Goal: Information Seeking & Learning: Check status

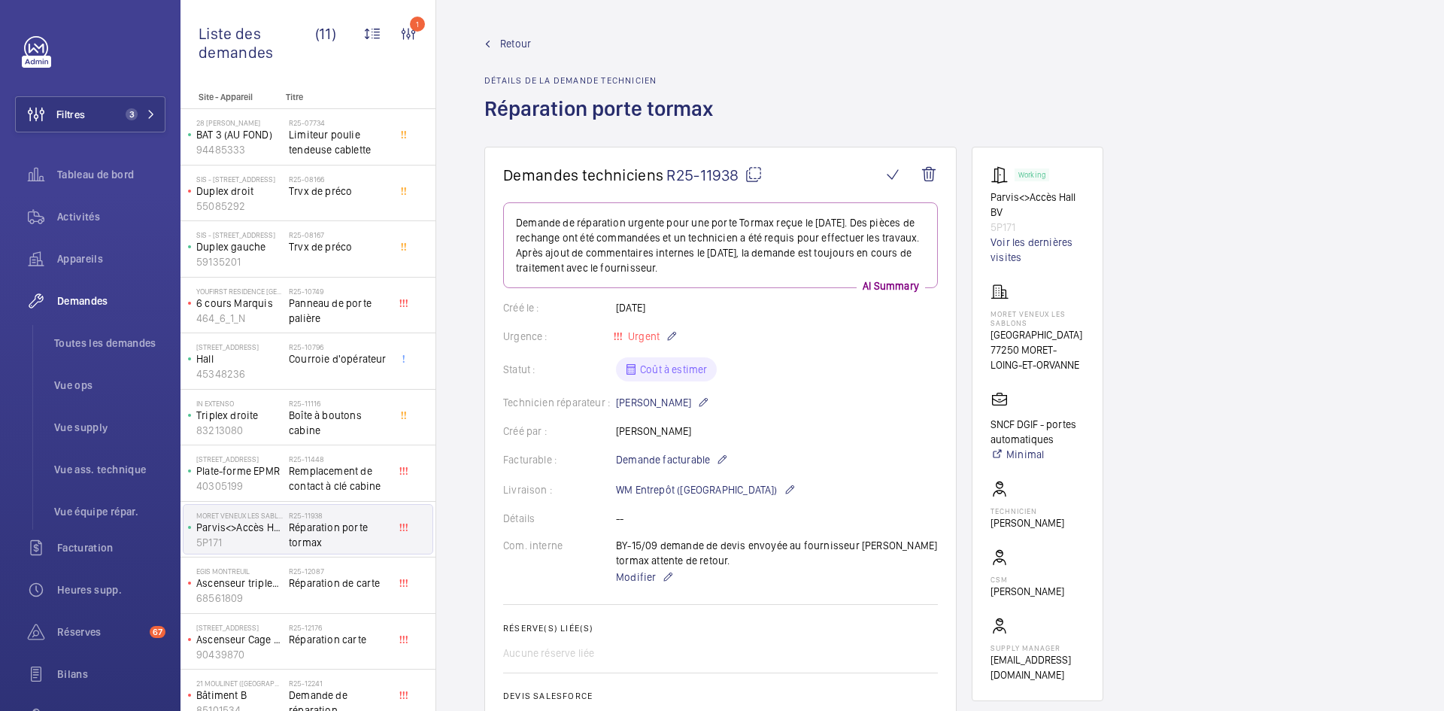
click at [523, 45] on span "Retour" at bounding box center [515, 43] width 31 height 15
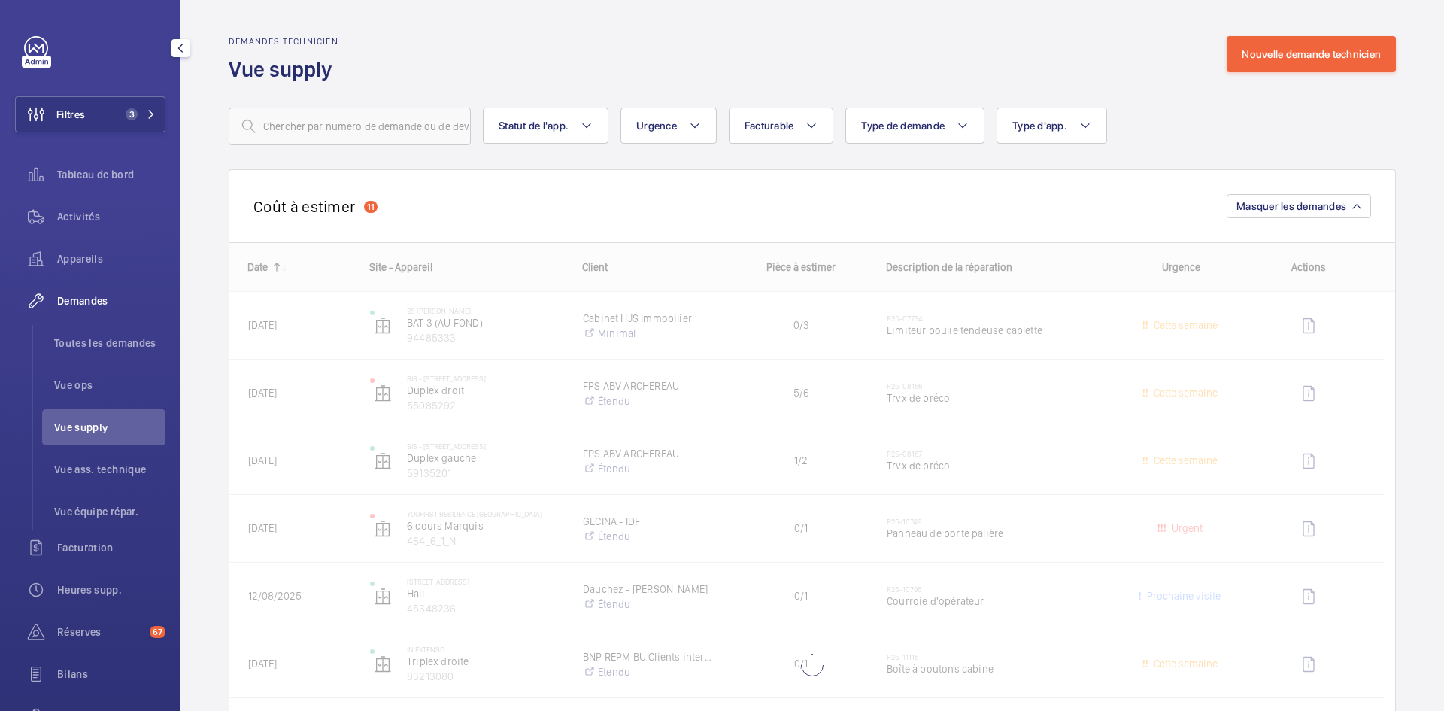
click at [111, 431] on span "Vue supply" at bounding box center [109, 427] width 111 height 15
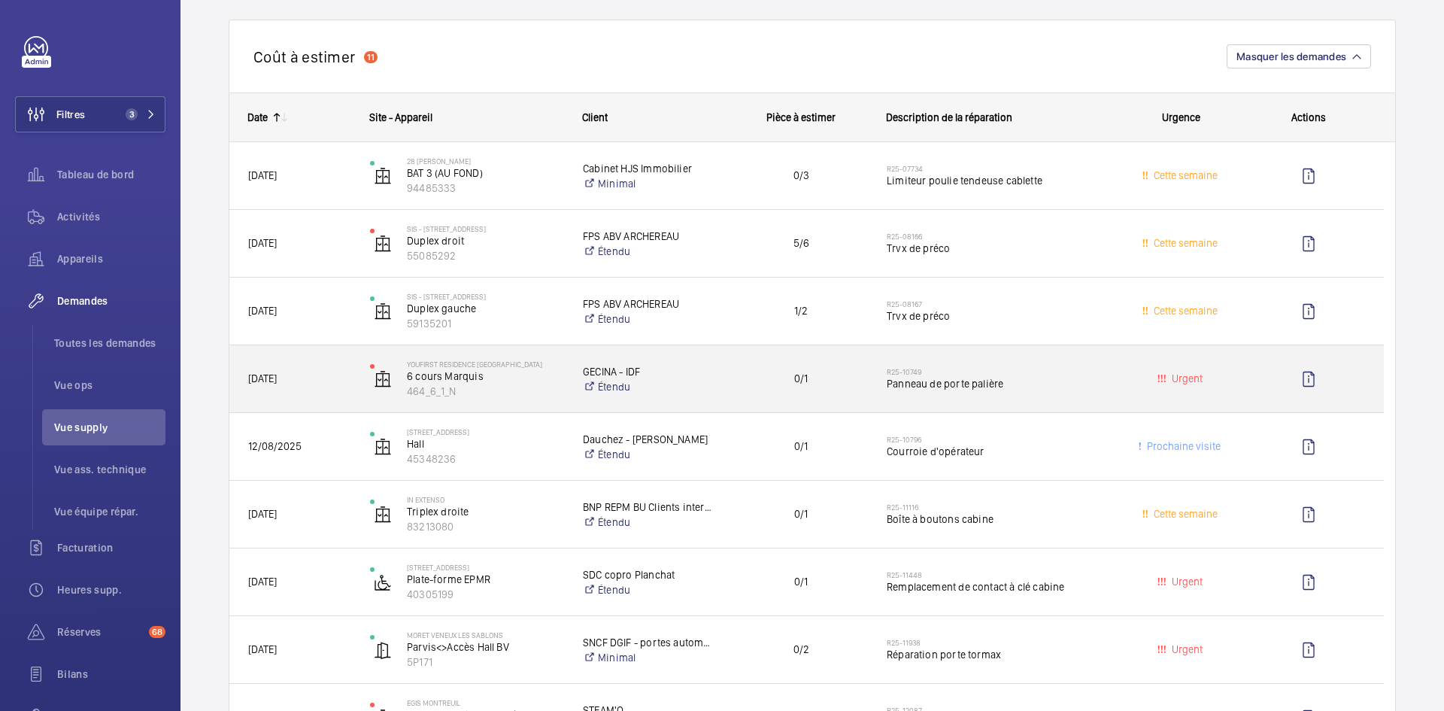
scroll to position [150, 0]
click at [341, 366] on div "[DATE]" at bounding box center [290, 377] width 120 height 47
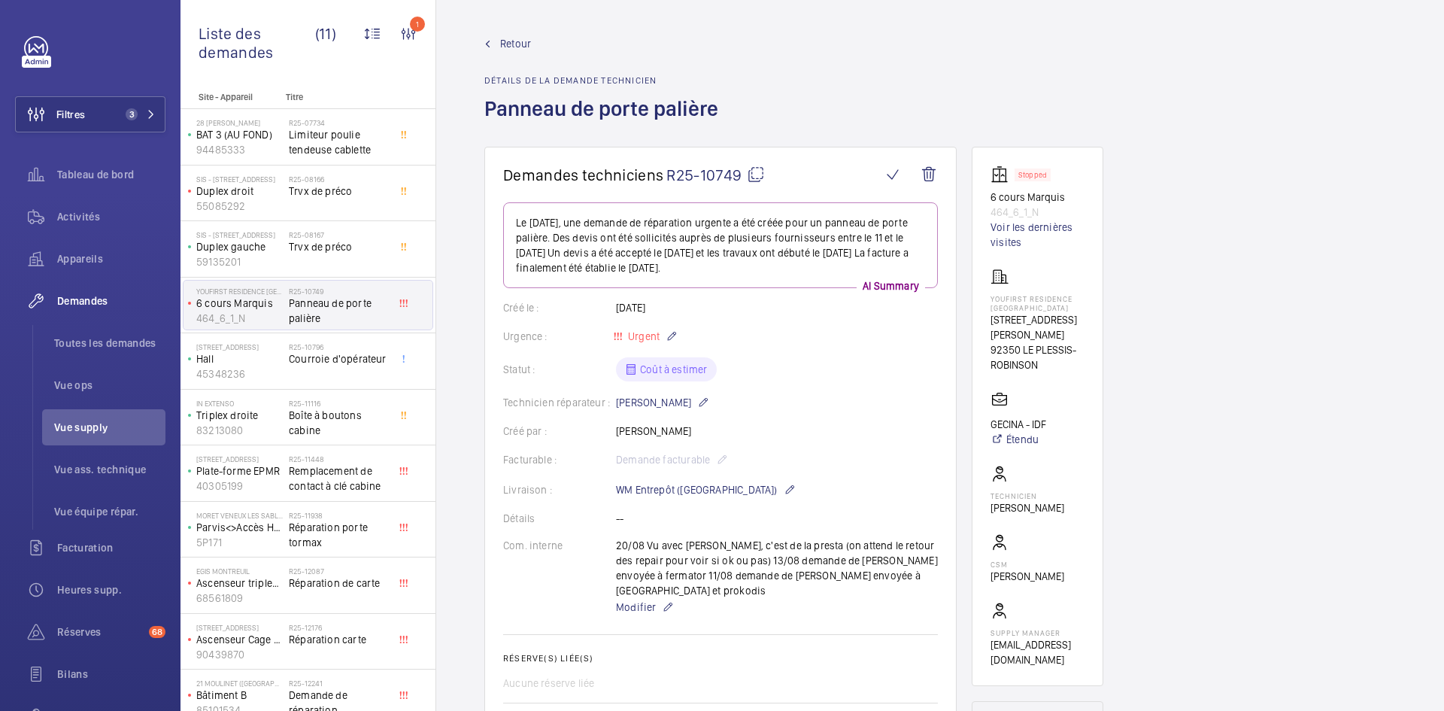
click at [754, 170] on mat-icon at bounding box center [756, 174] width 18 height 18
click at [506, 42] on span "Retour" at bounding box center [515, 43] width 31 height 15
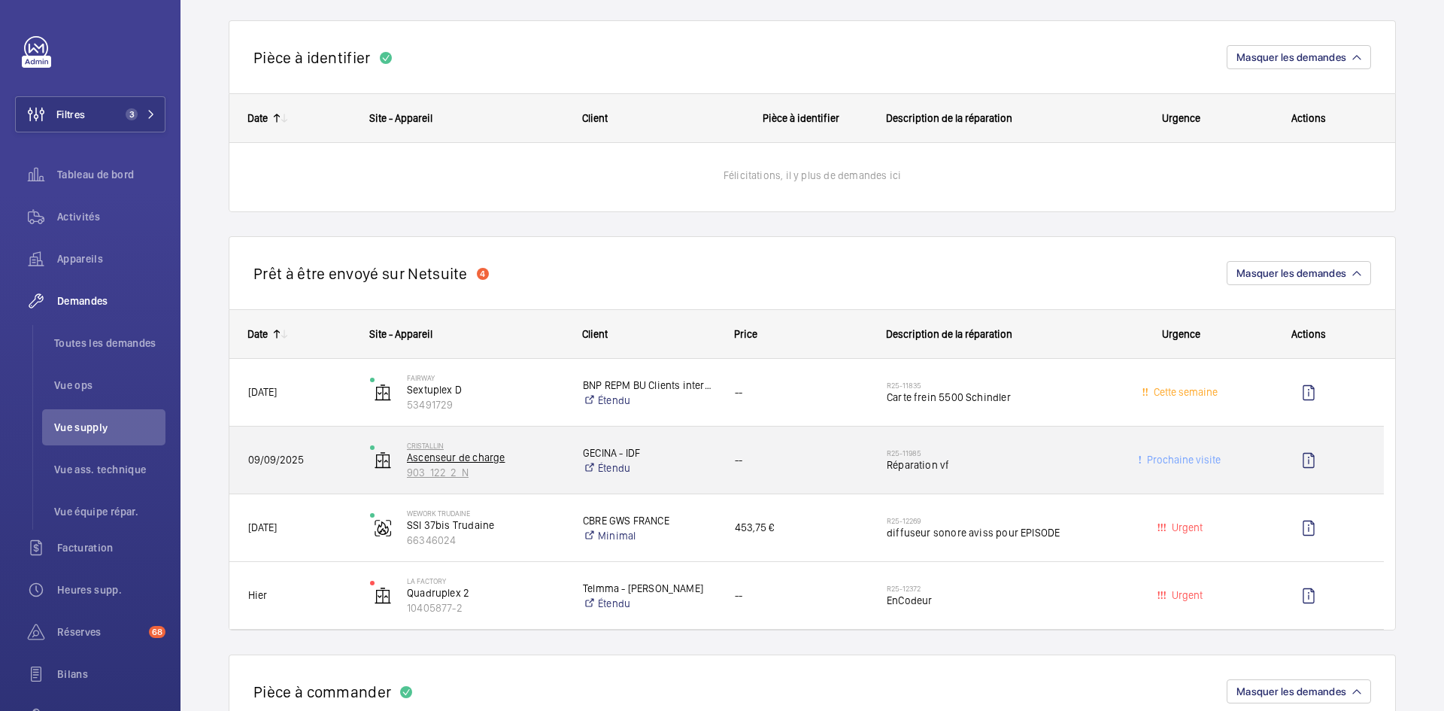
scroll to position [1128, 0]
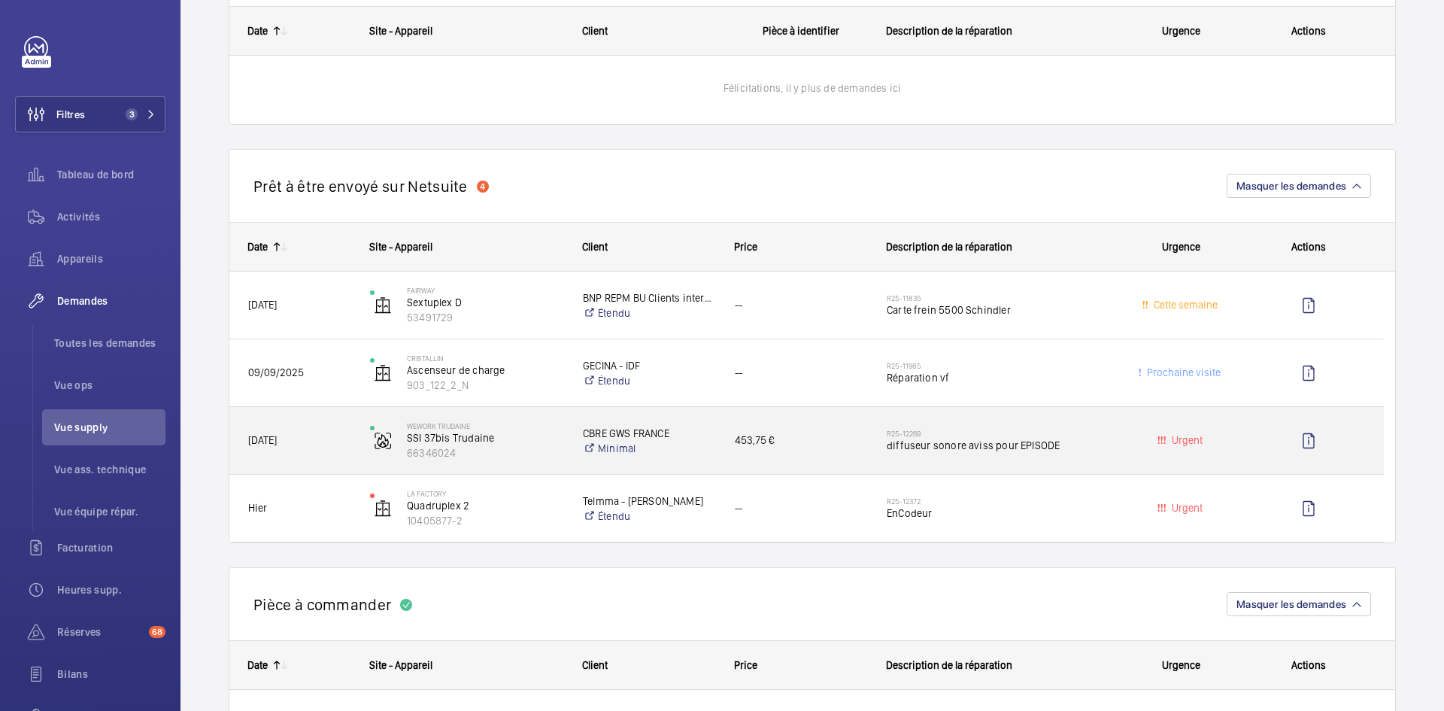
click at [356, 434] on div "WeWork Trudaine SSI 37bis Trudaine 66346024" at bounding box center [457, 441] width 211 height 62
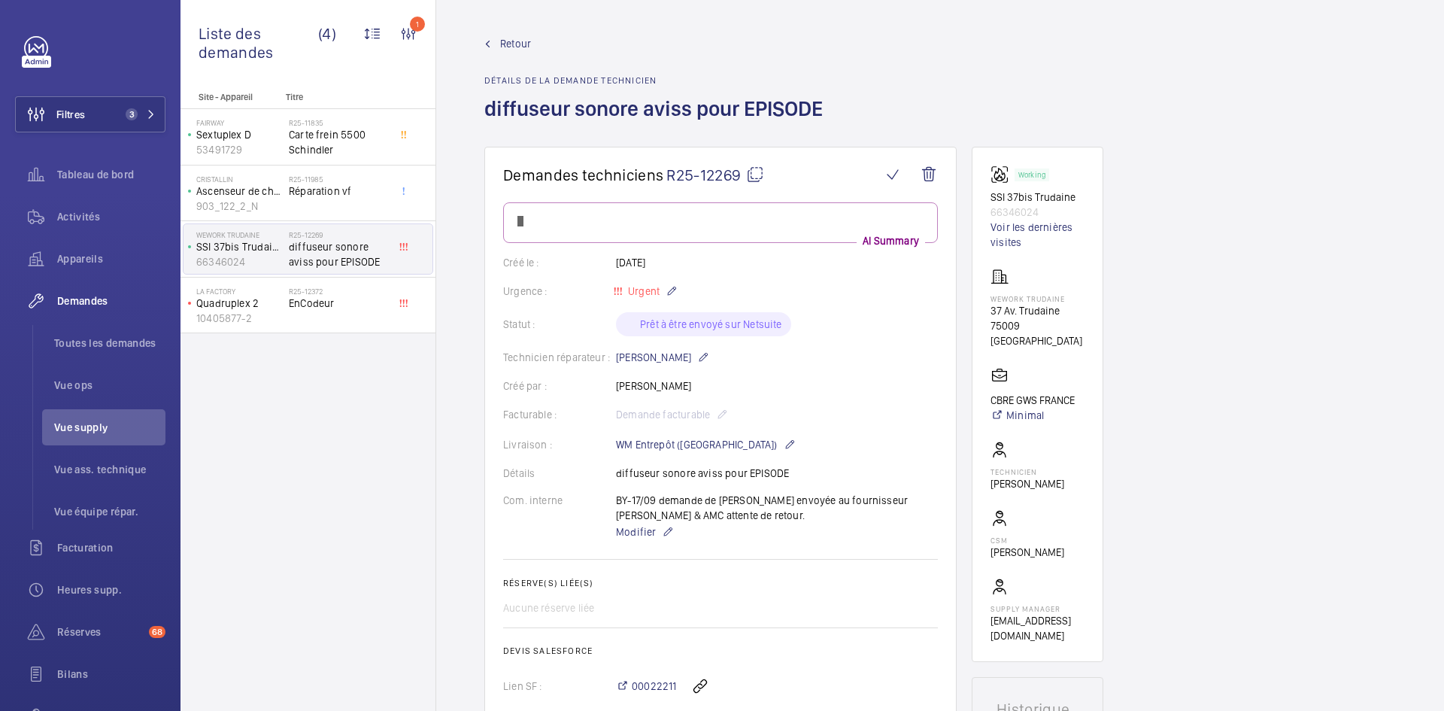
click at [746, 168] on mat-icon at bounding box center [755, 174] width 18 height 18
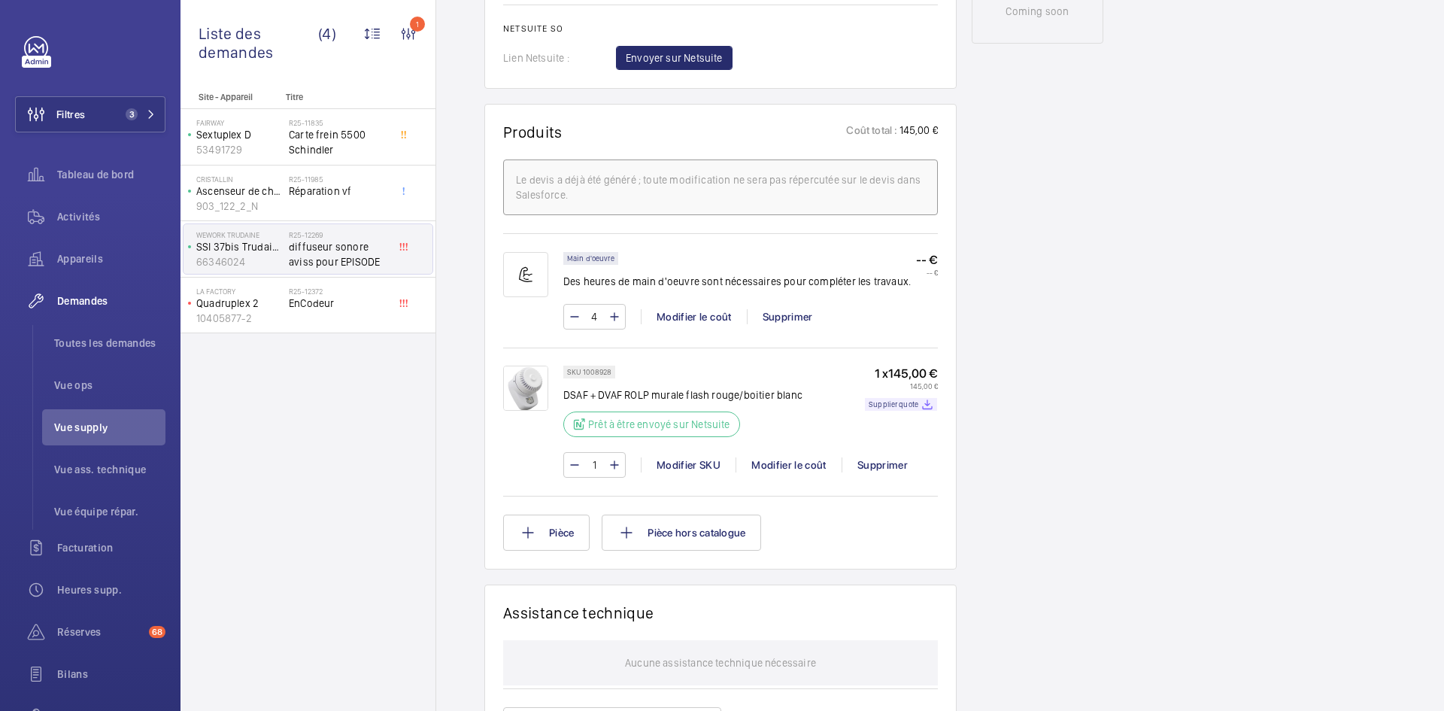
scroll to position [827, 0]
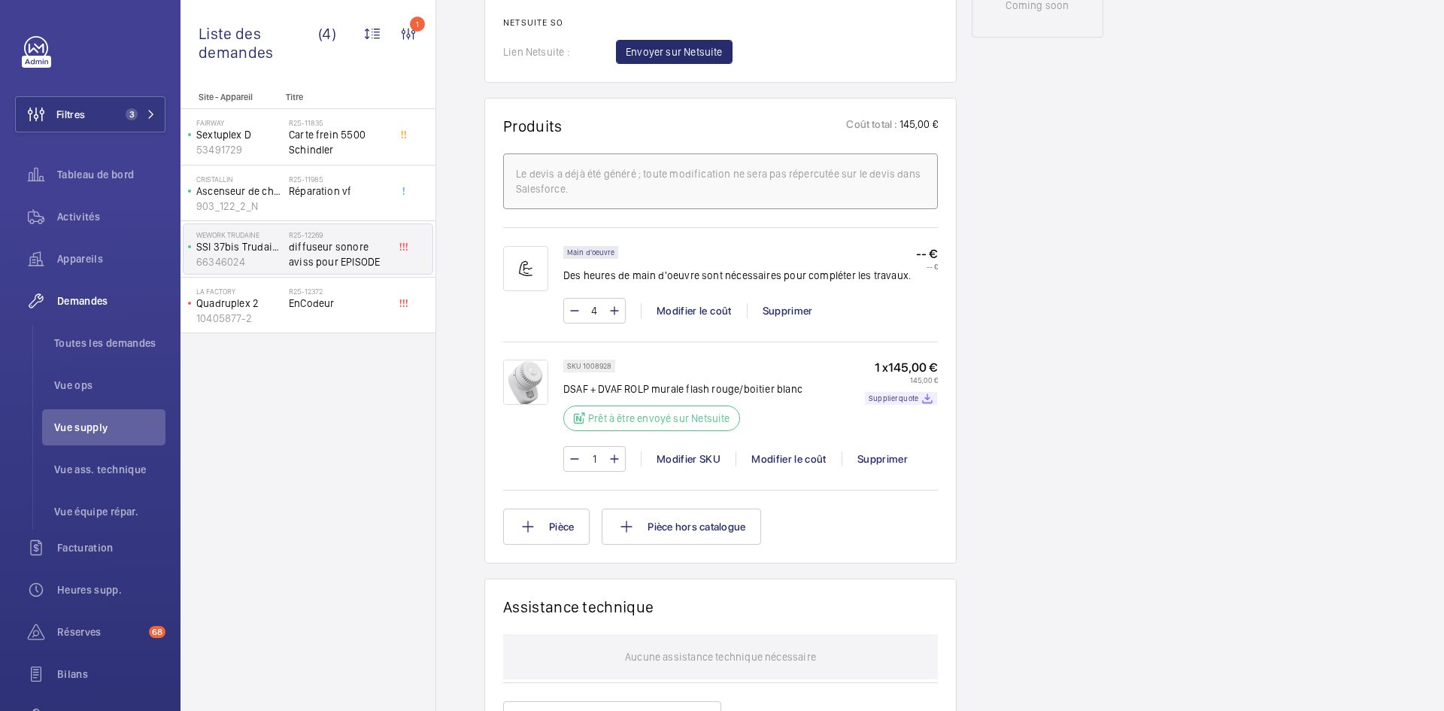
click at [527, 386] on img at bounding box center [525, 381] width 45 height 45
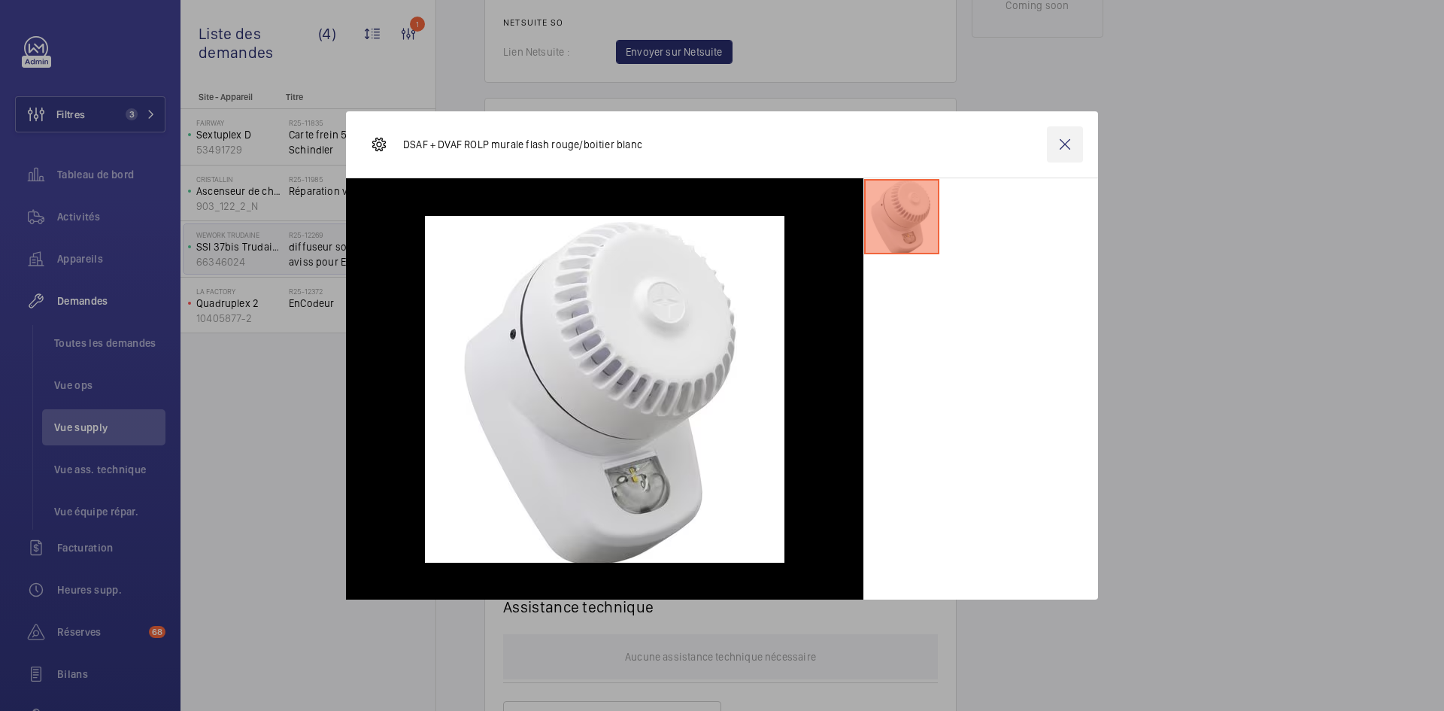
click at [1063, 146] on wm-front-icon-button at bounding box center [1065, 144] width 36 height 36
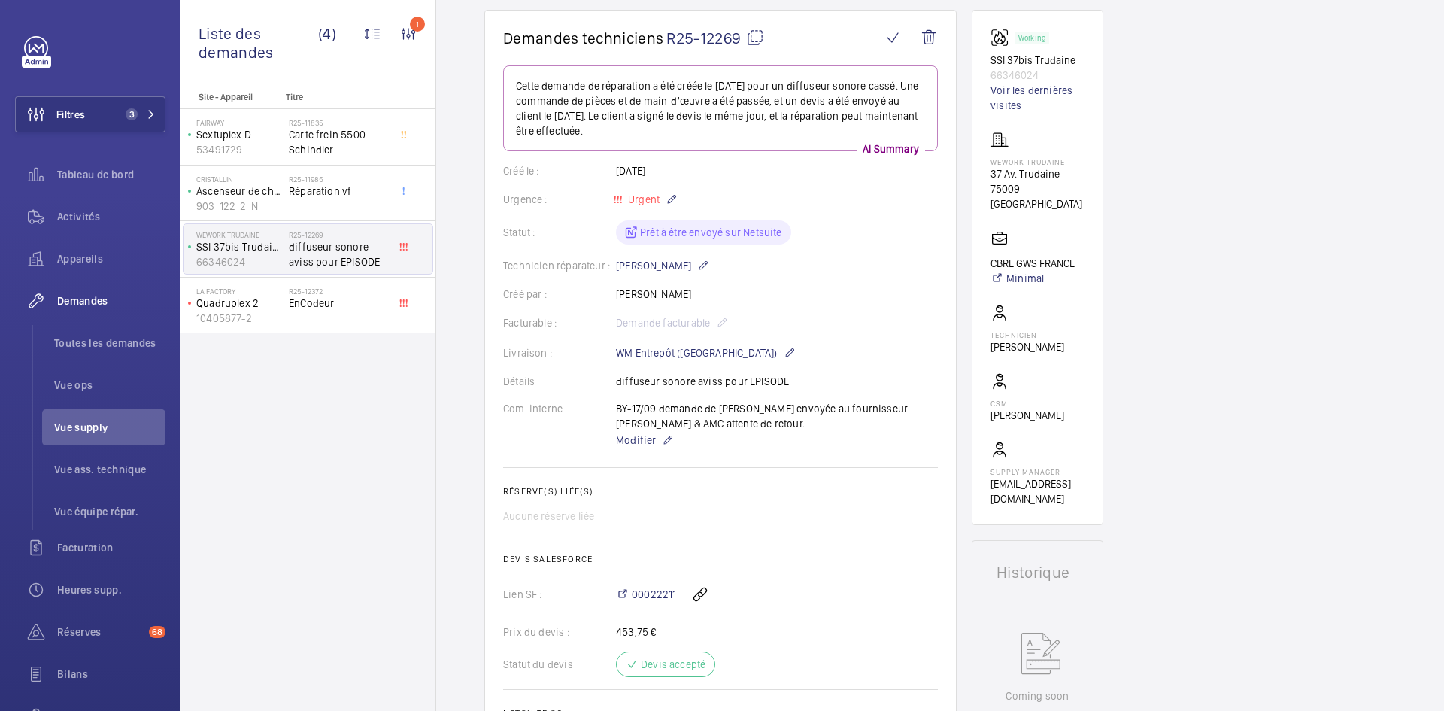
scroll to position [0, 0]
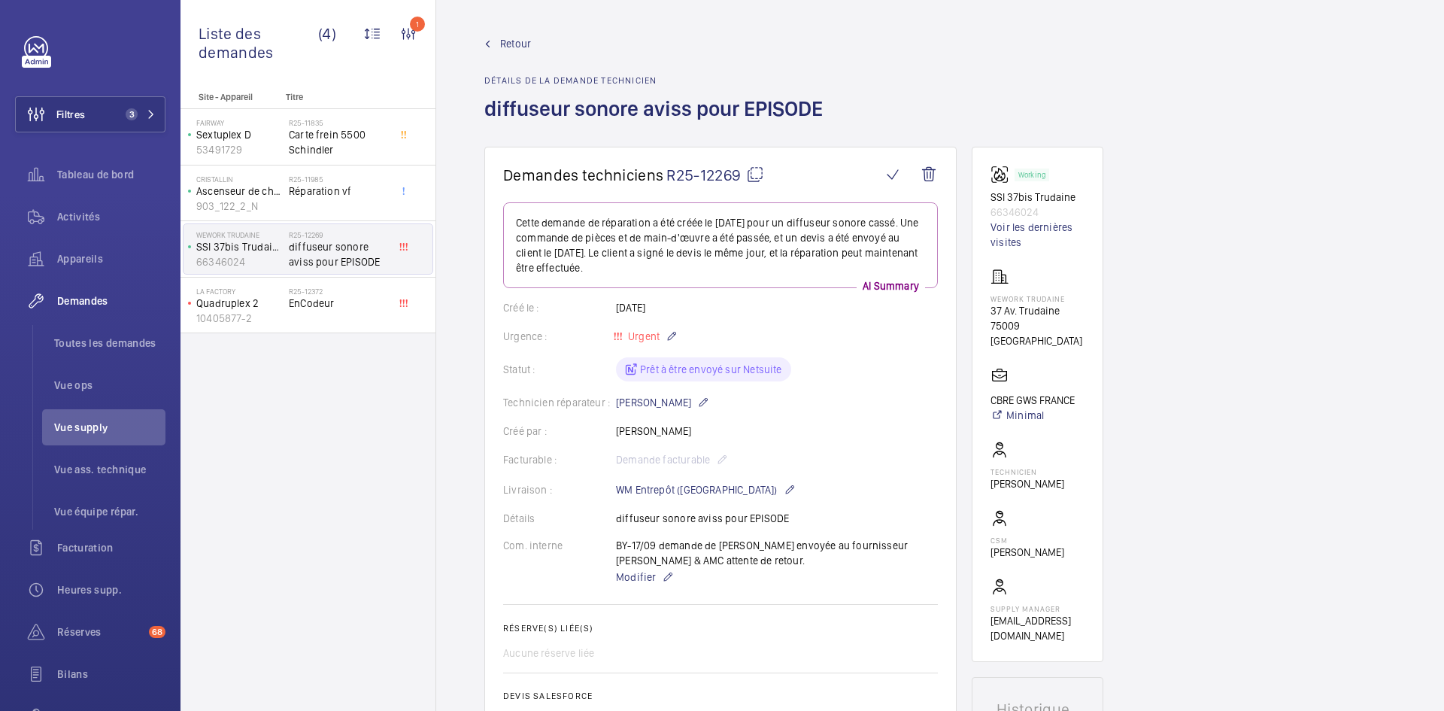
click at [512, 49] on span "Retour" at bounding box center [515, 43] width 31 height 15
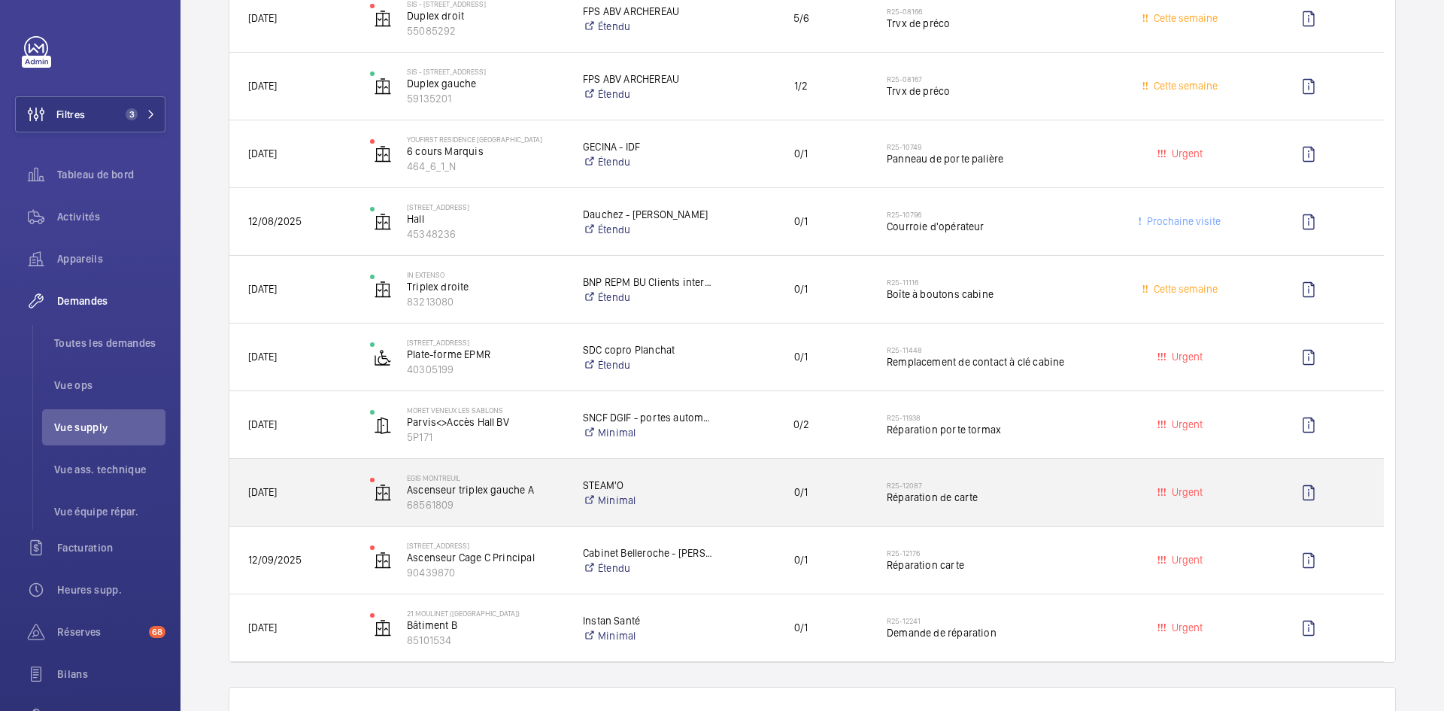
scroll to position [376, 0]
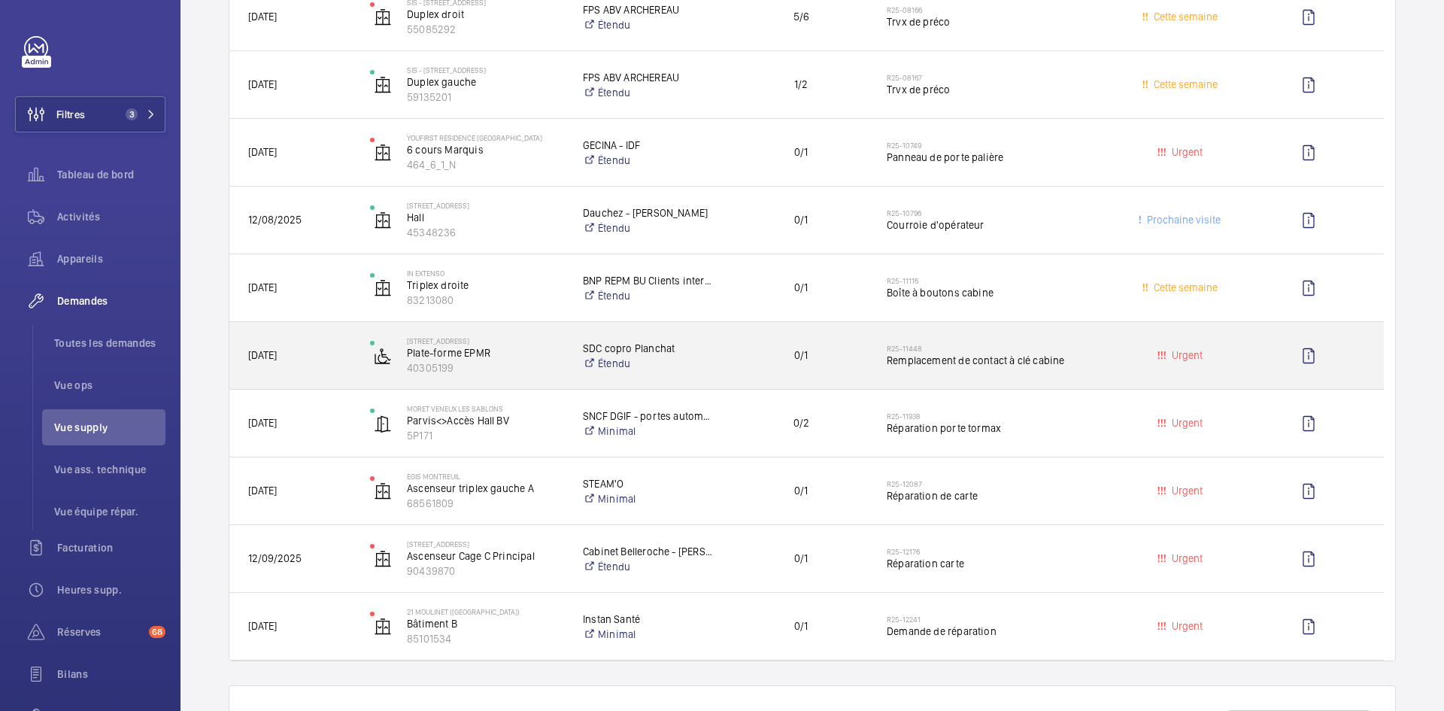
click at [350, 355] on div "[DATE]" at bounding box center [290, 355] width 122 height 67
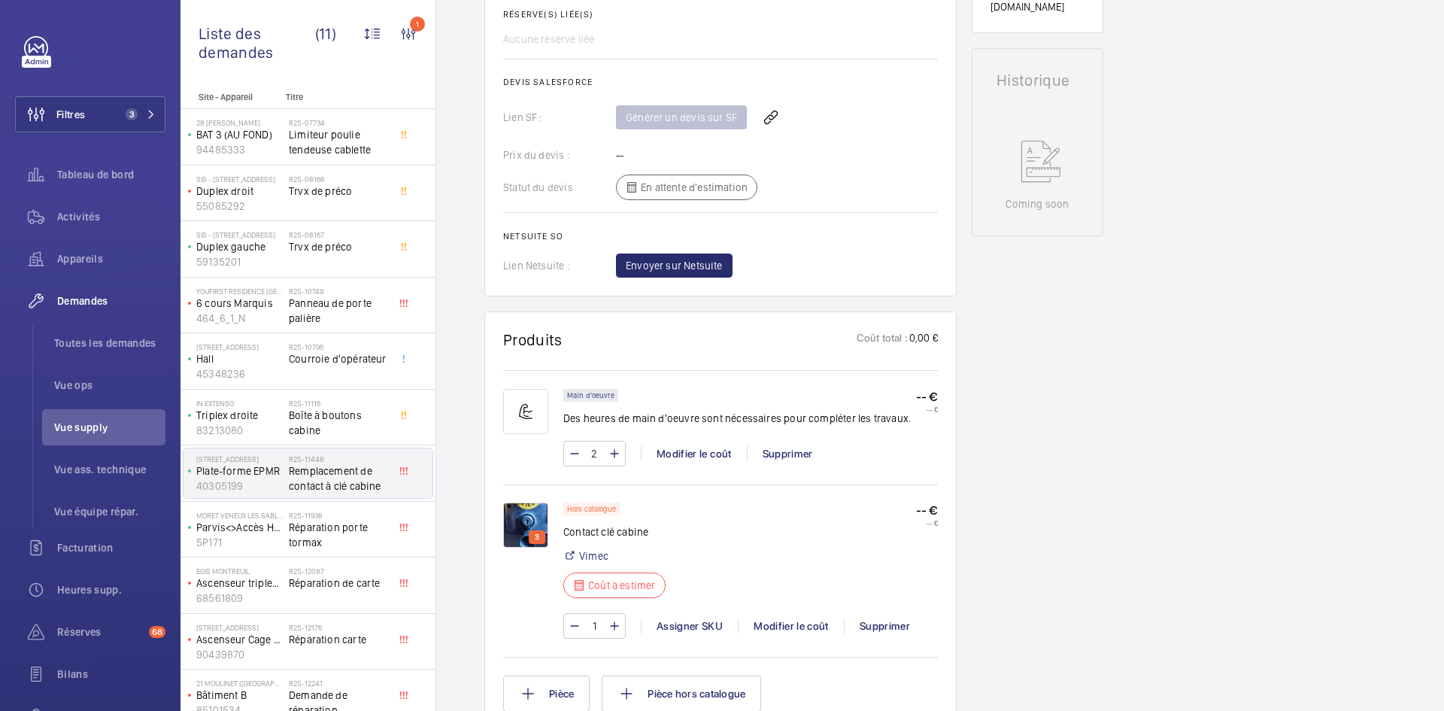
scroll to position [677, 0]
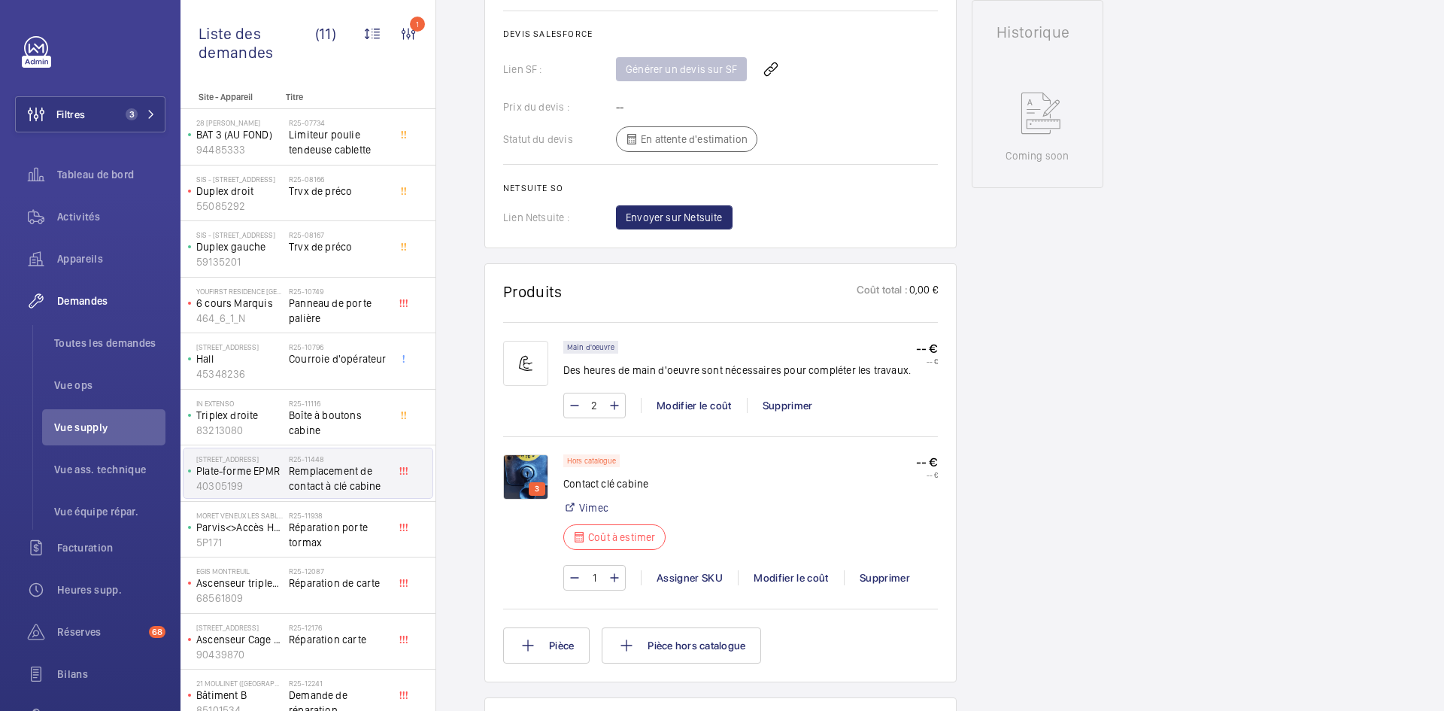
click at [529, 454] on img at bounding box center [525, 476] width 45 height 45
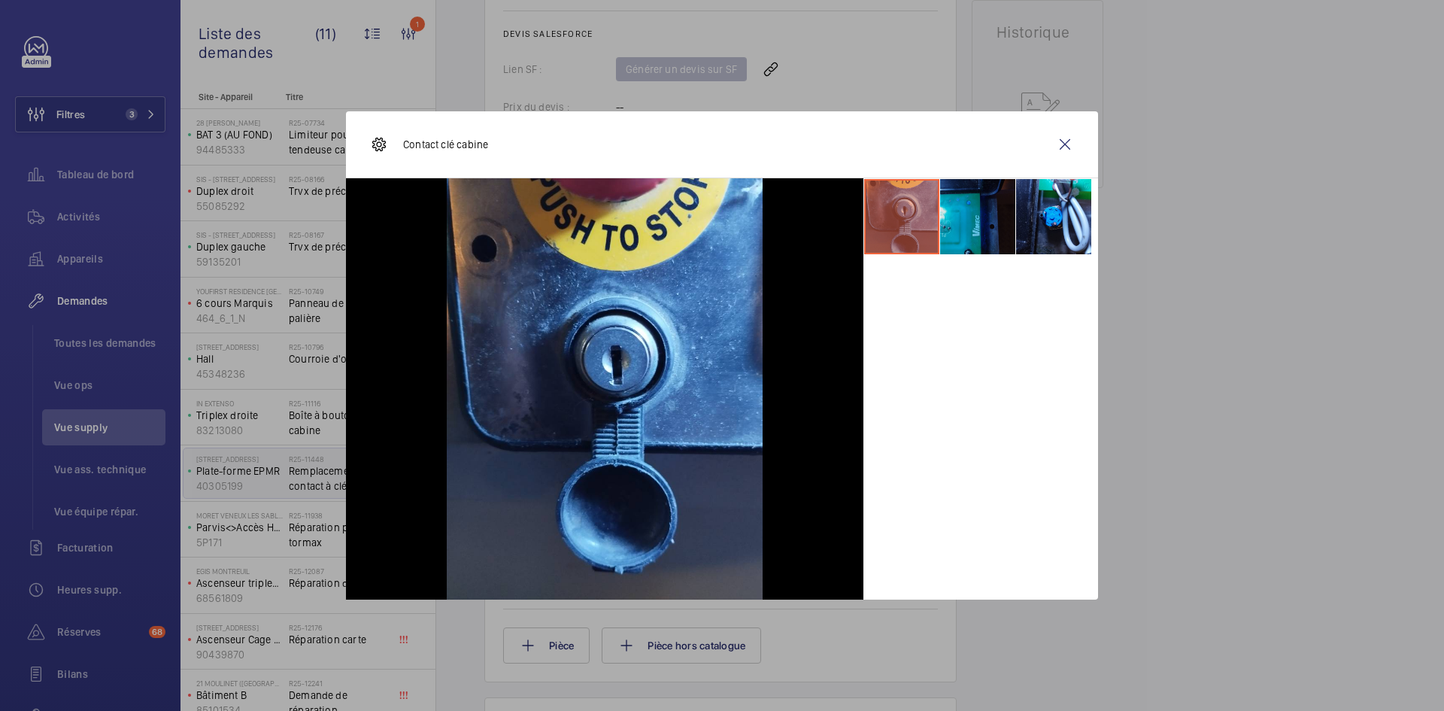
click at [954, 232] on li at bounding box center [977, 216] width 75 height 75
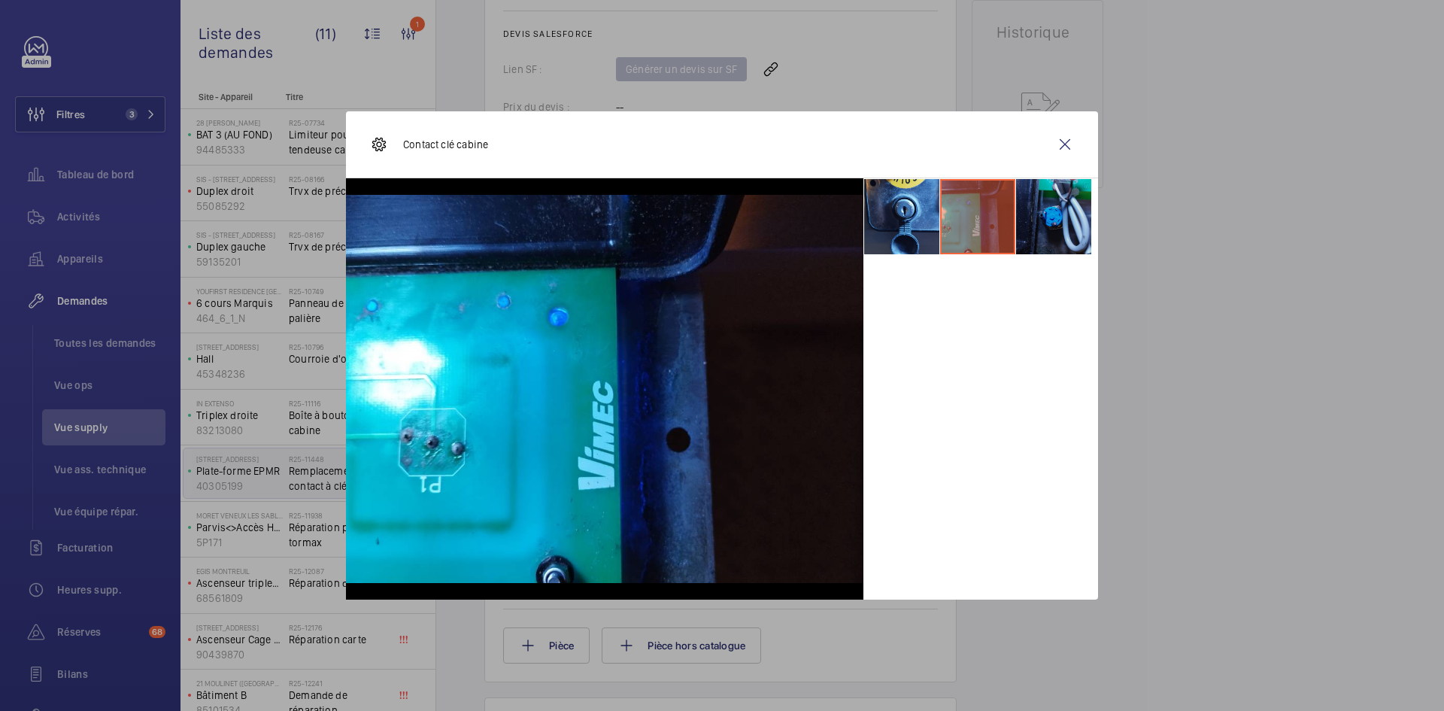
click at [1045, 207] on li at bounding box center [1053, 216] width 75 height 75
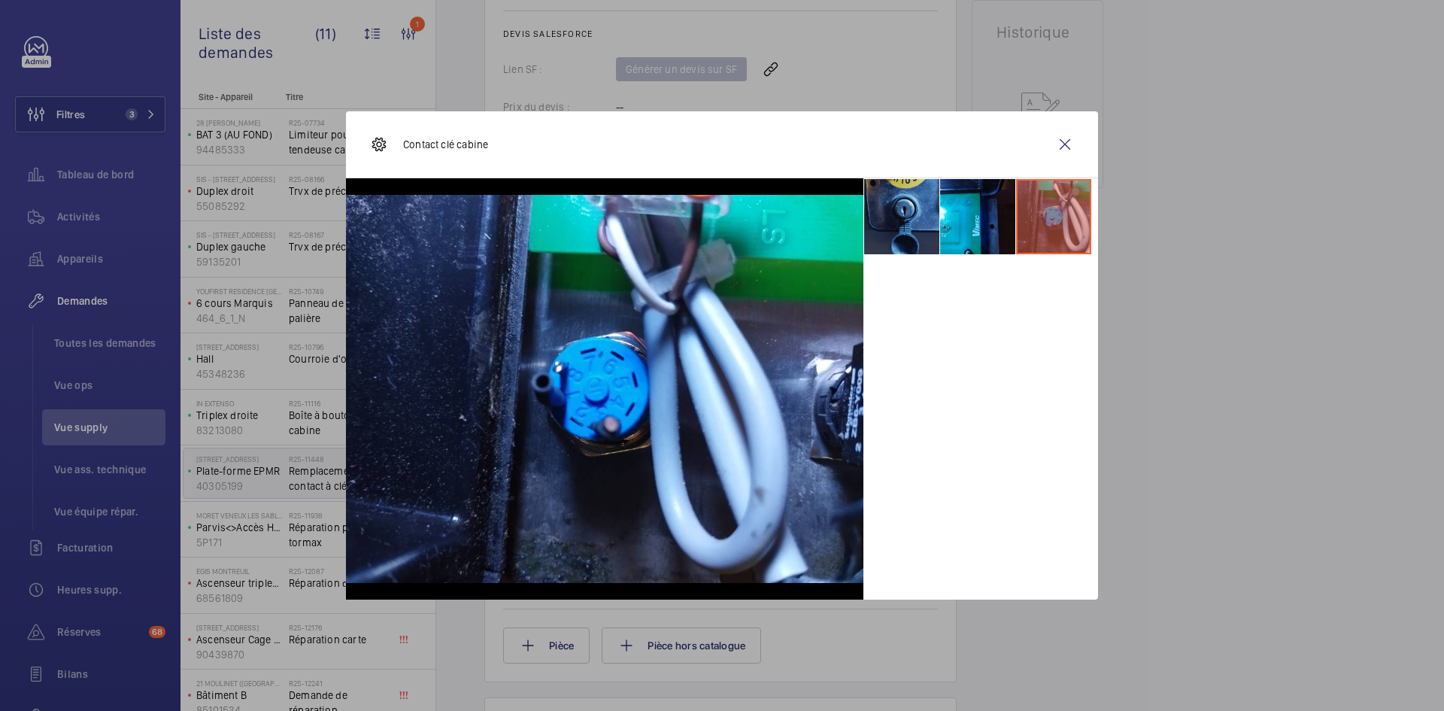
click at [890, 202] on li at bounding box center [901, 216] width 75 height 75
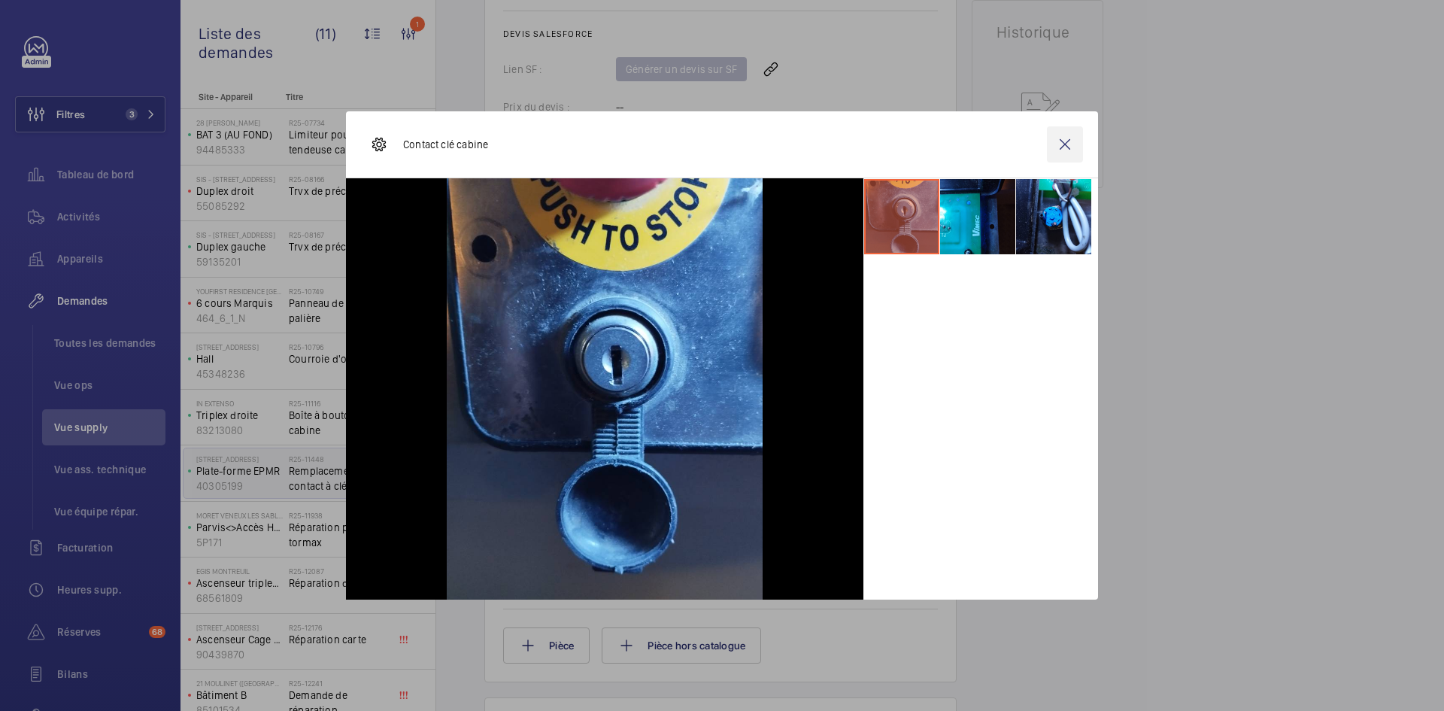
click at [1066, 147] on wm-front-icon-button at bounding box center [1065, 144] width 36 height 36
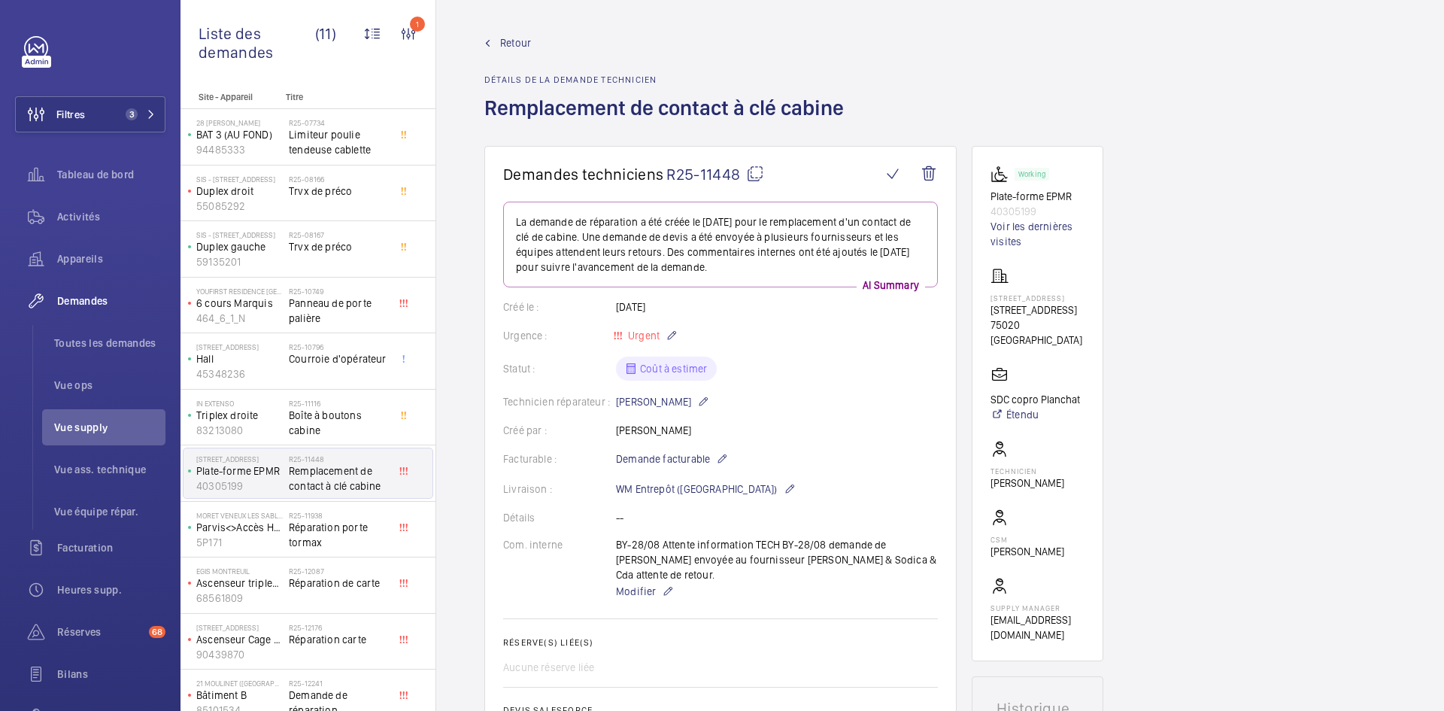
scroll to position [0, 0]
click at [511, 44] on span "Retour" at bounding box center [515, 43] width 31 height 15
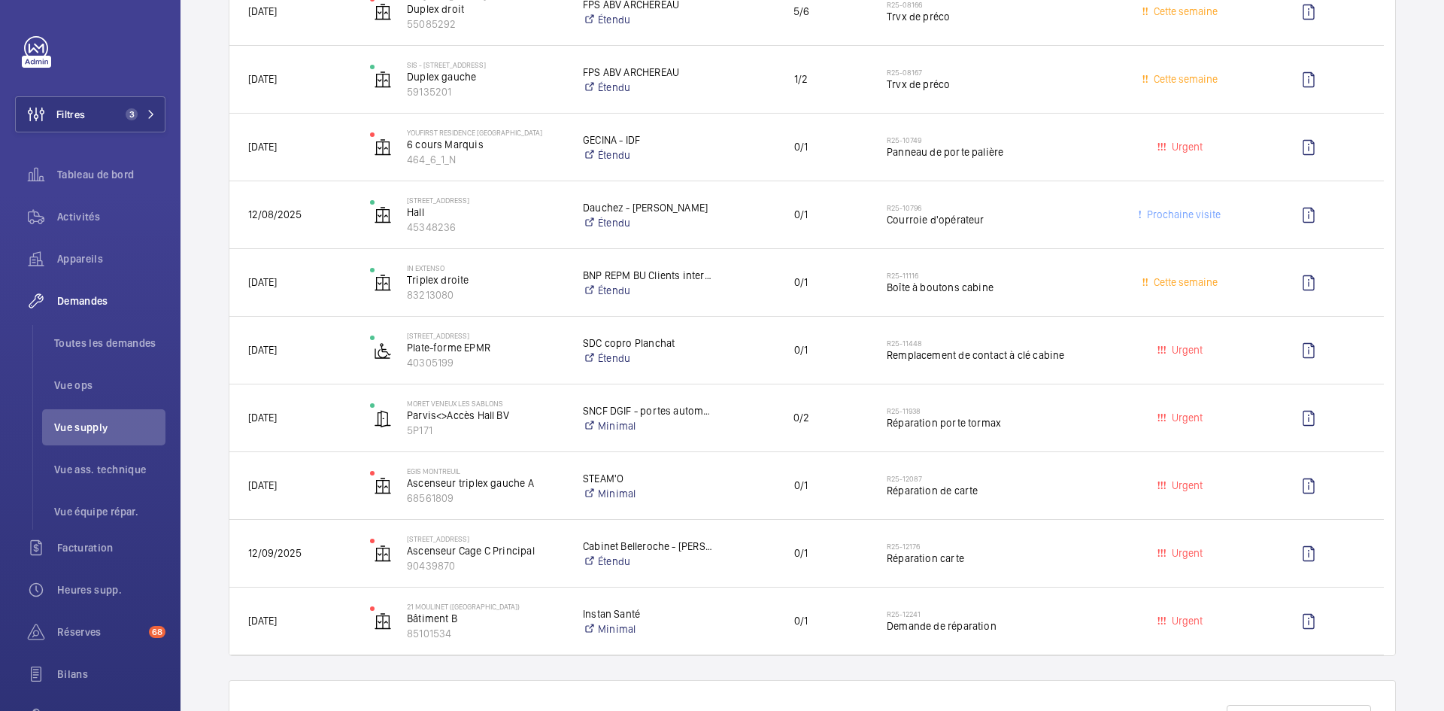
scroll to position [376, 0]
